Goal: Navigation & Orientation: Find specific page/section

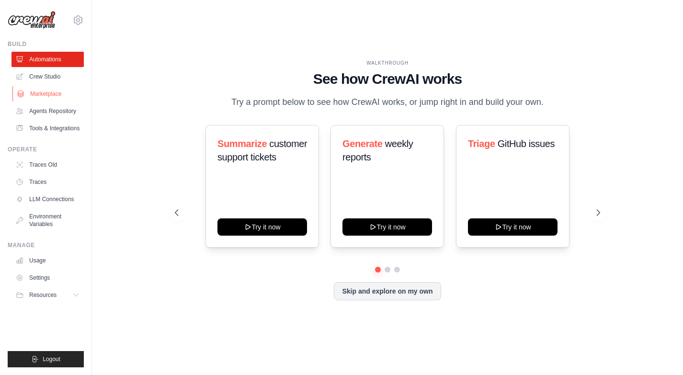
click at [54, 96] on link "Marketplace" at bounding box center [48, 93] width 72 height 15
click at [50, 95] on link "Marketplace" at bounding box center [48, 93] width 72 height 15
